Goal: Find specific page/section: Find specific page/section

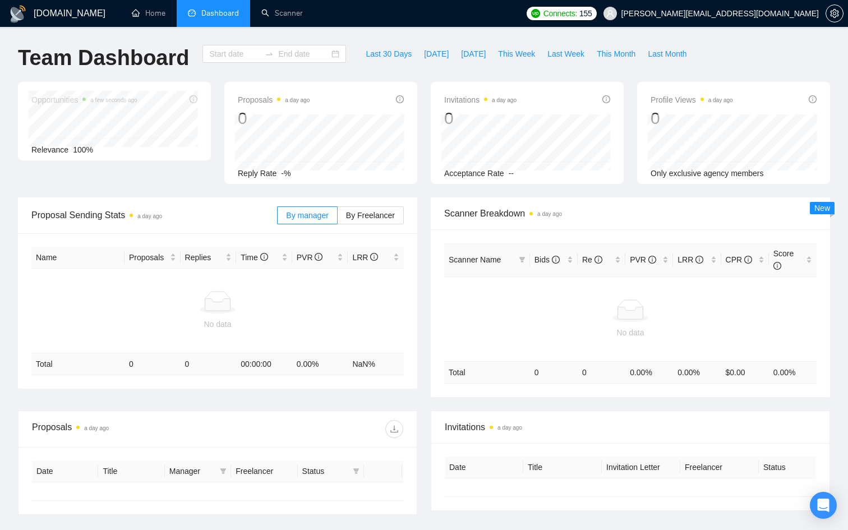
type input "[DATE]"
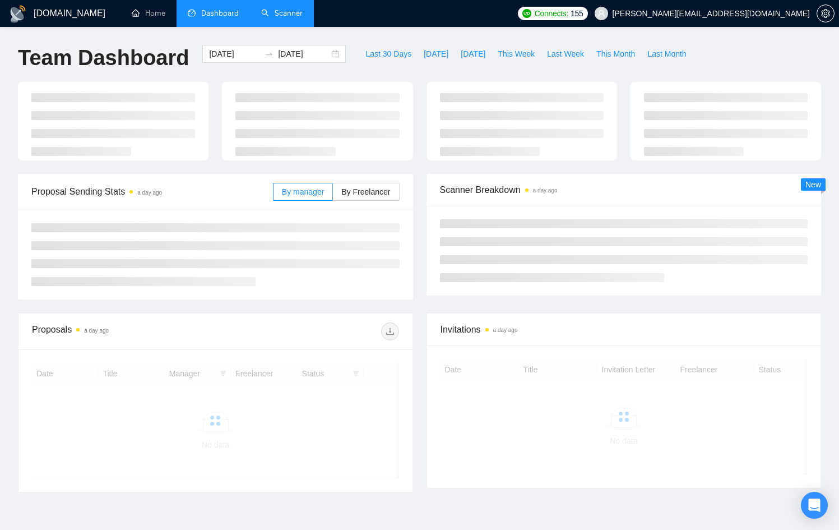
click at [303, 8] on link "Scanner" at bounding box center [281, 13] width 41 height 10
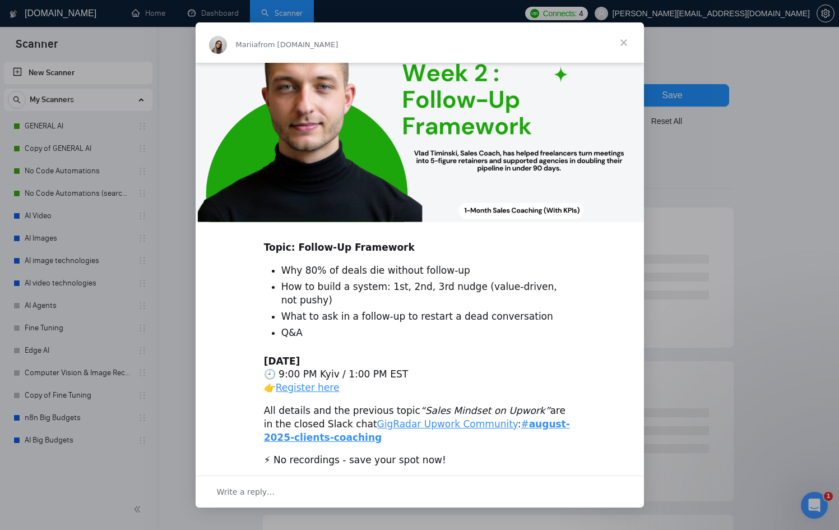
scroll to position [246, 0]
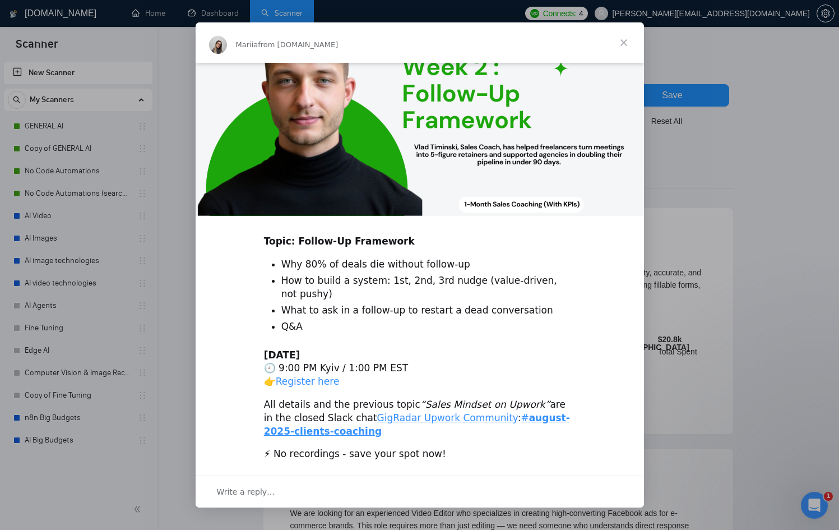
click at [291, 377] on link "Register here" at bounding box center [308, 381] width 64 height 11
